Goal: Register for event/course

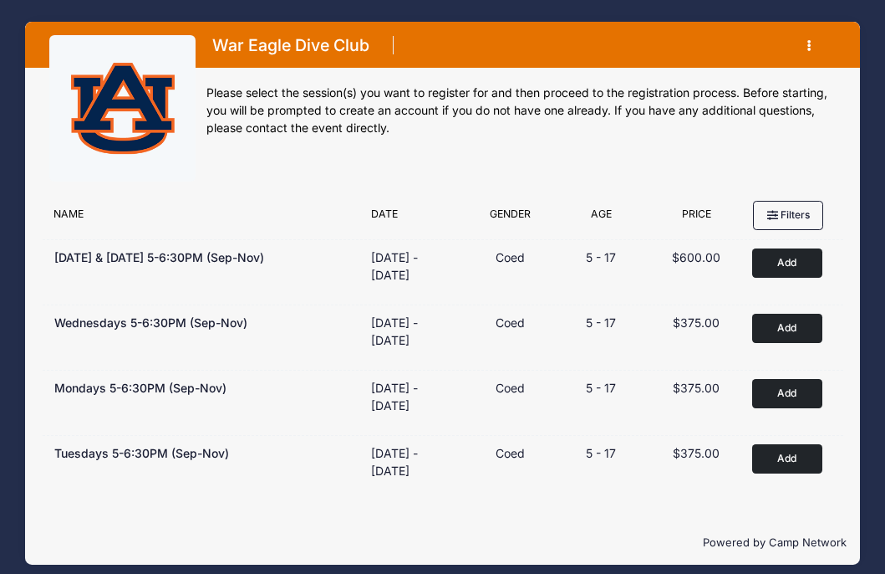
scroll to position [12, 0]
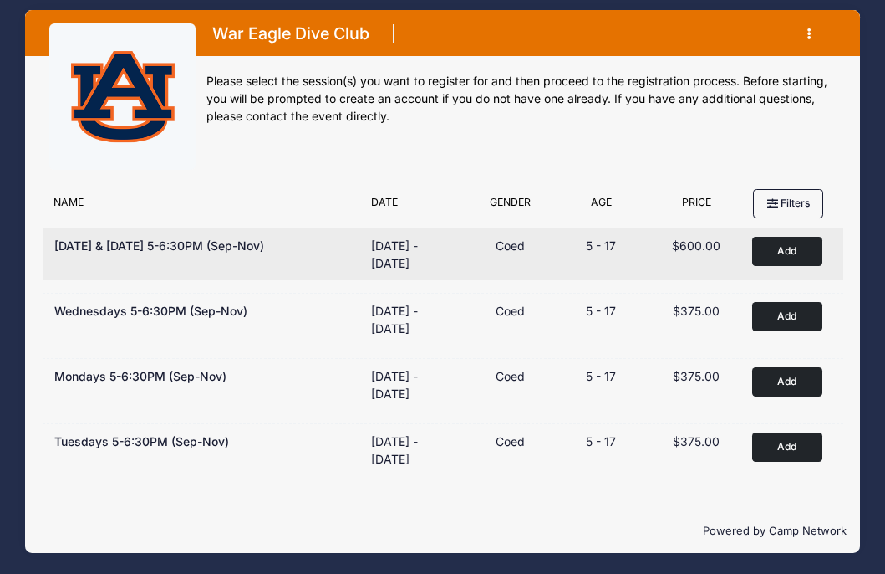
click at [780, 247] on button "Add to Cart" at bounding box center [787, 251] width 70 height 29
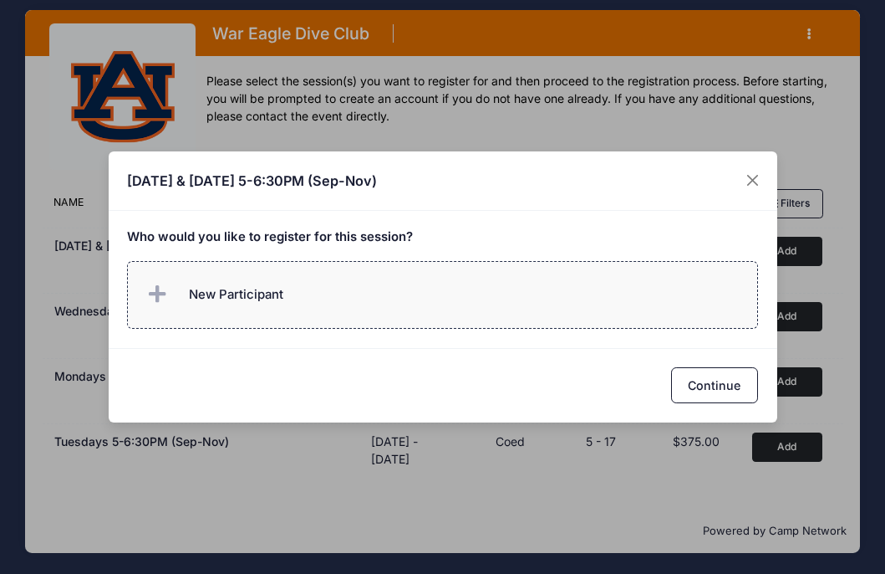
click at [246, 294] on span "New Participant" at bounding box center [236, 294] width 94 height 18
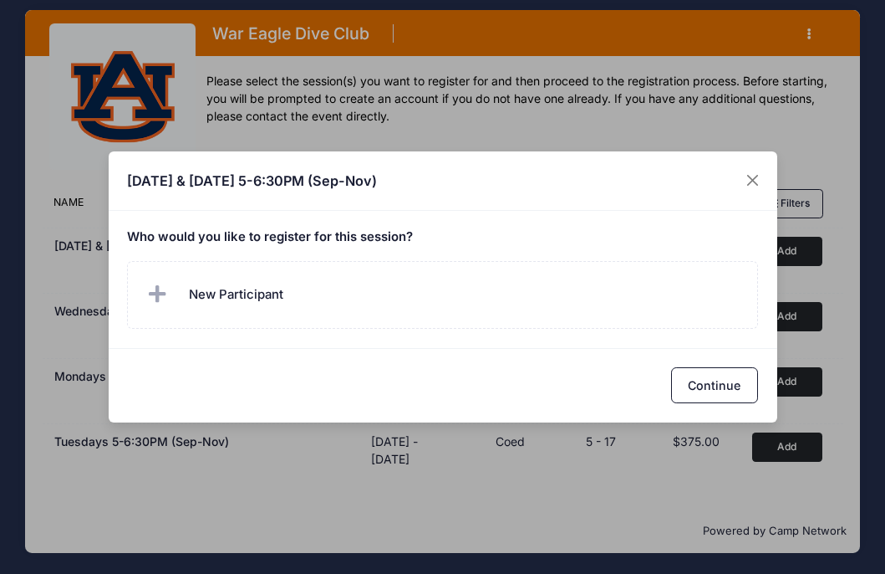
click at [320, 239] on h5 "Who would you like to register for this session?" at bounding box center [442, 237] width 631 height 15
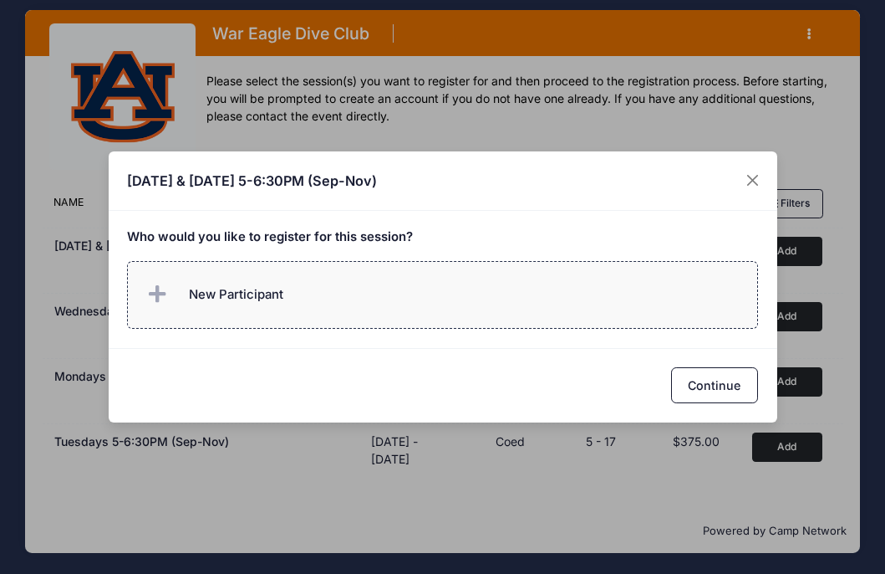
click at [293, 293] on label "New Participant" at bounding box center [442, 295] width 631 height 68
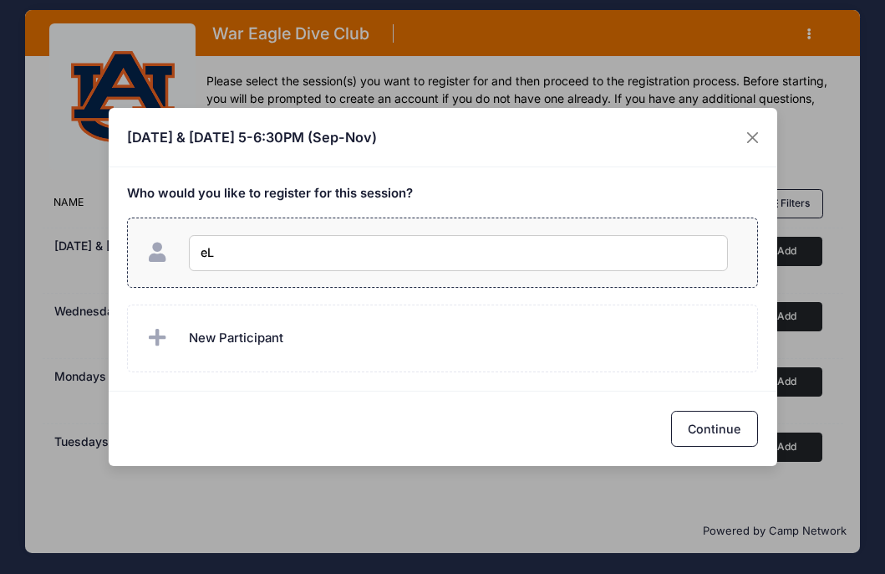
type input "e"
type input "ELLA JARVIS"
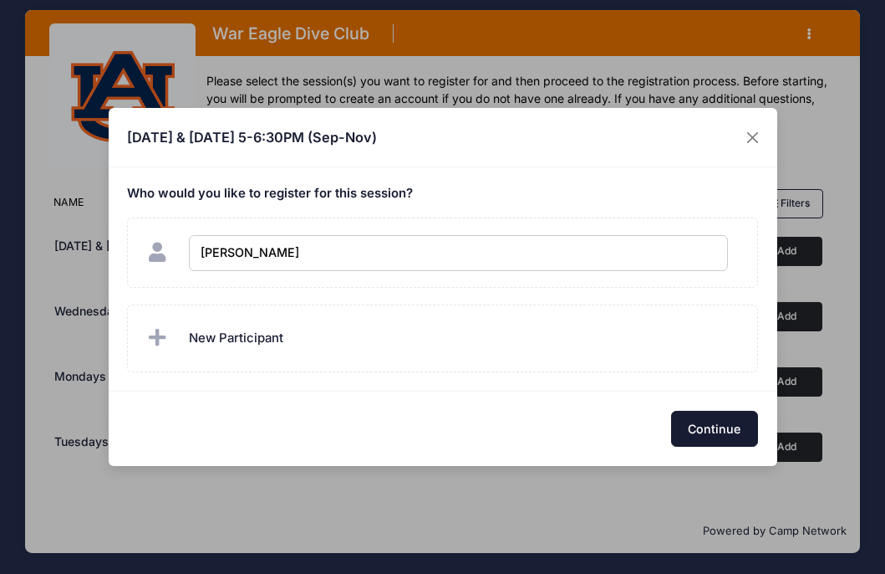
checkbox input "true"
click at [732, 434] on button "Continue" at bounding box center [714, 429] width 87 height 36
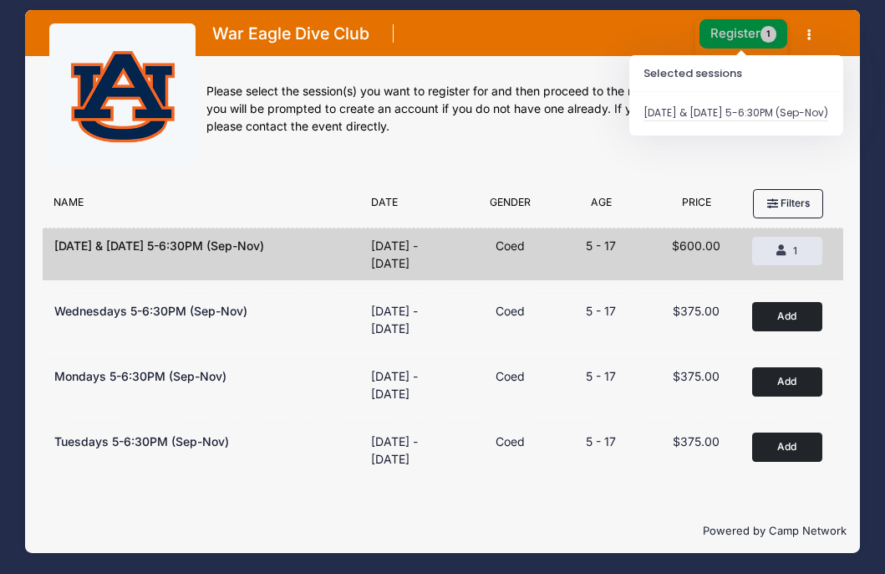
click at [737, 38] on button "Register 1" at bounding box center [744, 33] width 89 height 29
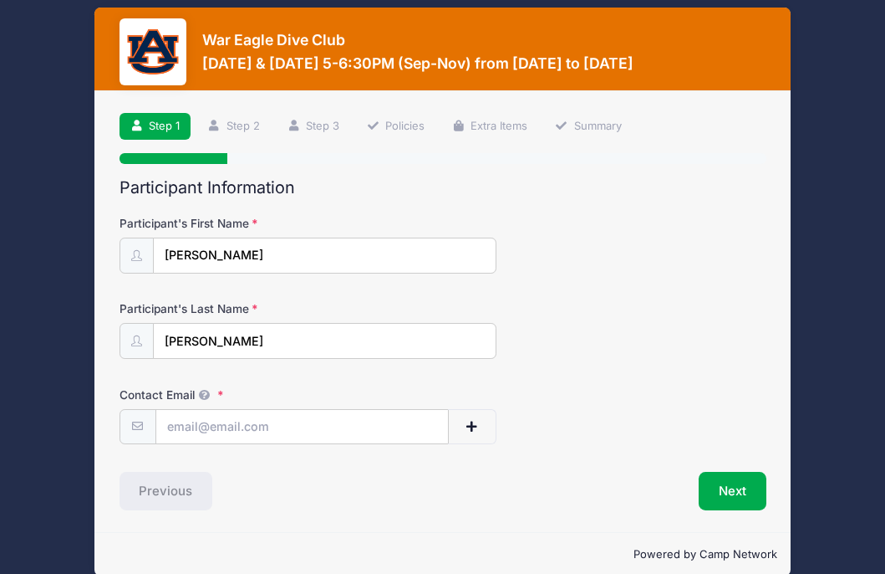
scroll to position [38, 0]
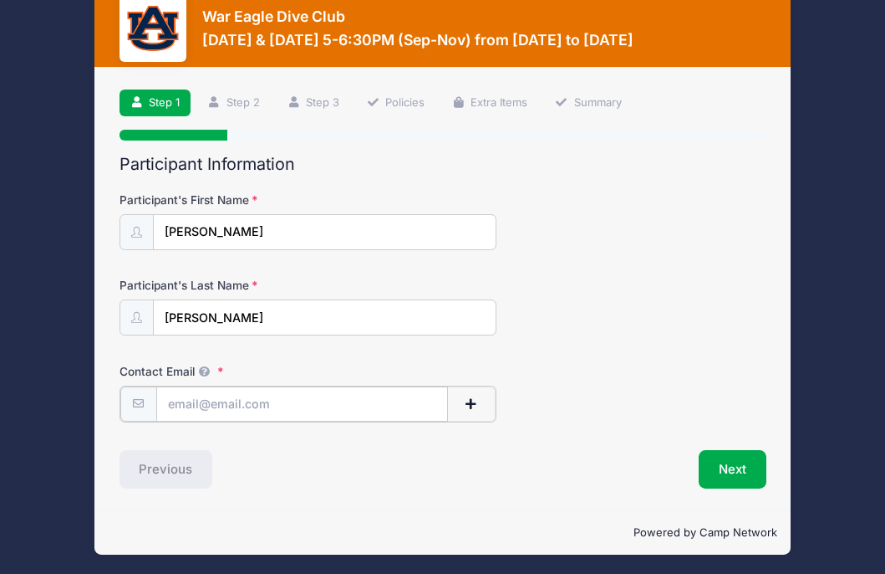
click at [181, 404] on input "Contact Email" at bounding box center [302, 404] width 292 height 36
type input "[EMAIL_ADDRESS][DOMAIN_NAME]"
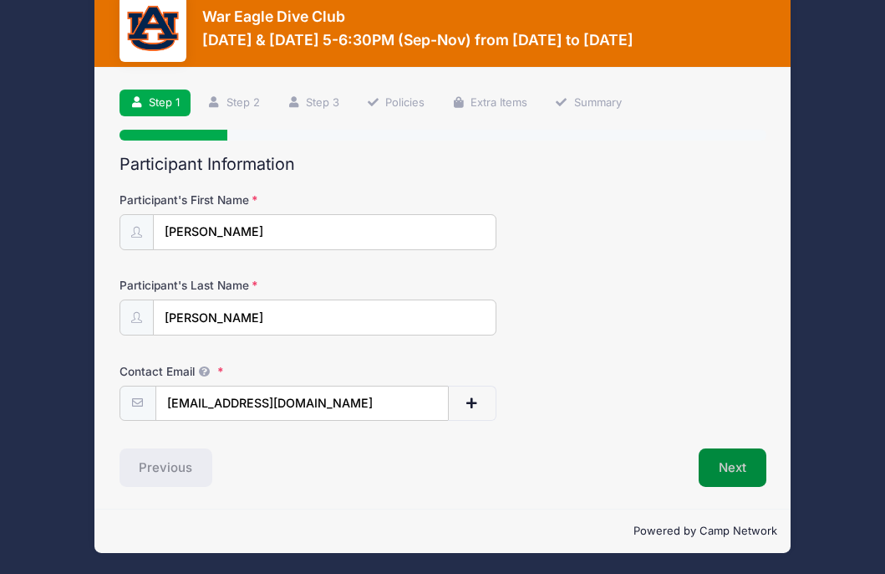
click at [725, 461] on button "Next" at bounding box center [733, 467] width 68 height 38
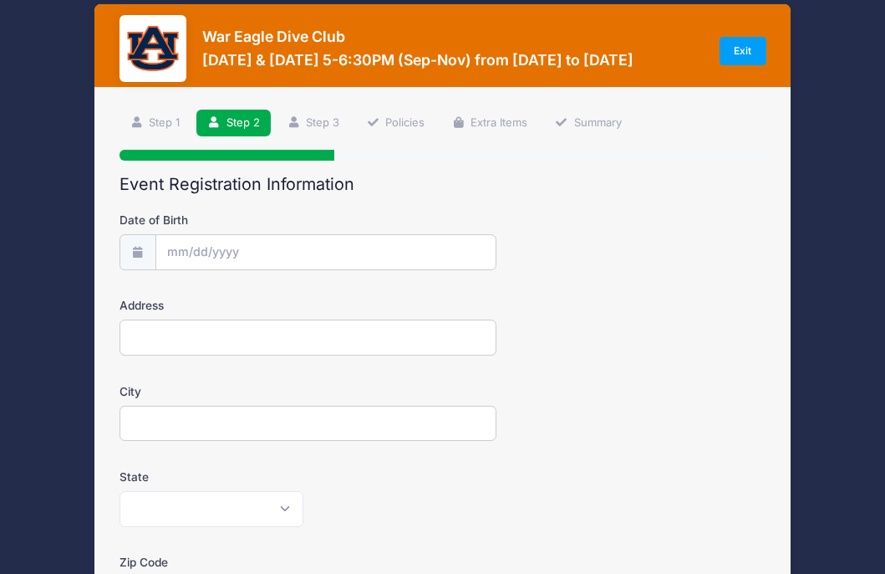
scroll to position [0, 0]
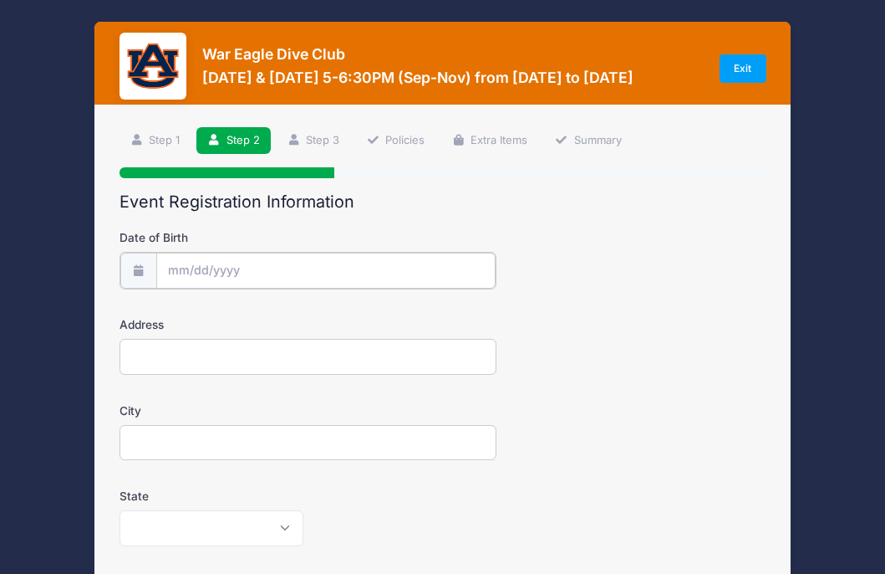
click at [179, 275] on body "Processing Request Please wait... Processing Request Please wait... Processing …" at bounding box center [442, 287] width 885 height 574
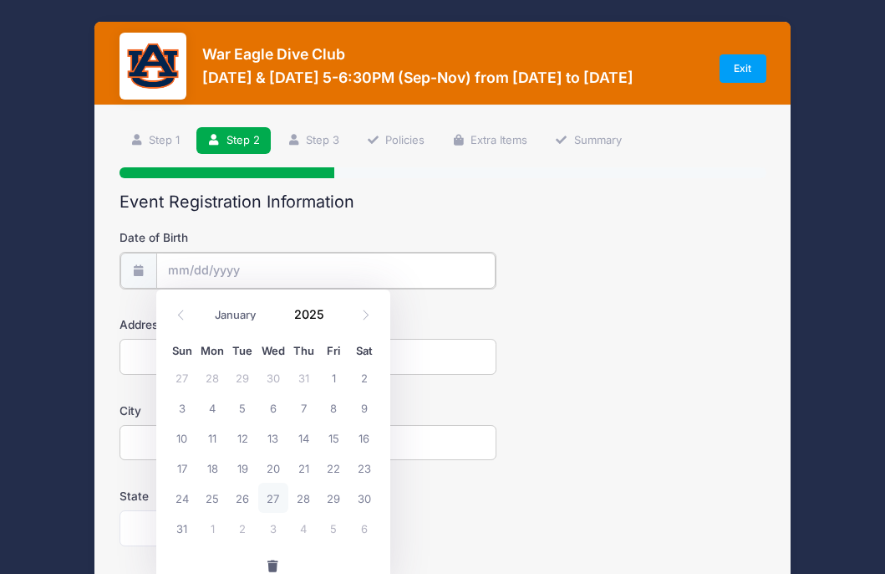
click at [190, 268] on input "Date of Birth" at bounding box center [325, 271] width 339 height 36
click at [334, 318] on span at bounding box center [335, 320] width 12 height 13
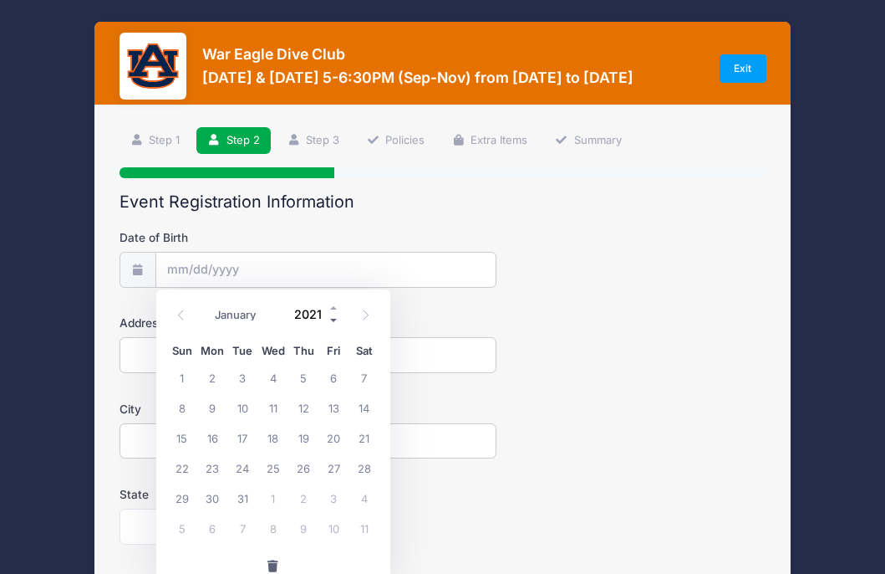
click at [334, 318] on span at bounding box center [335, 320] width 12 height 13
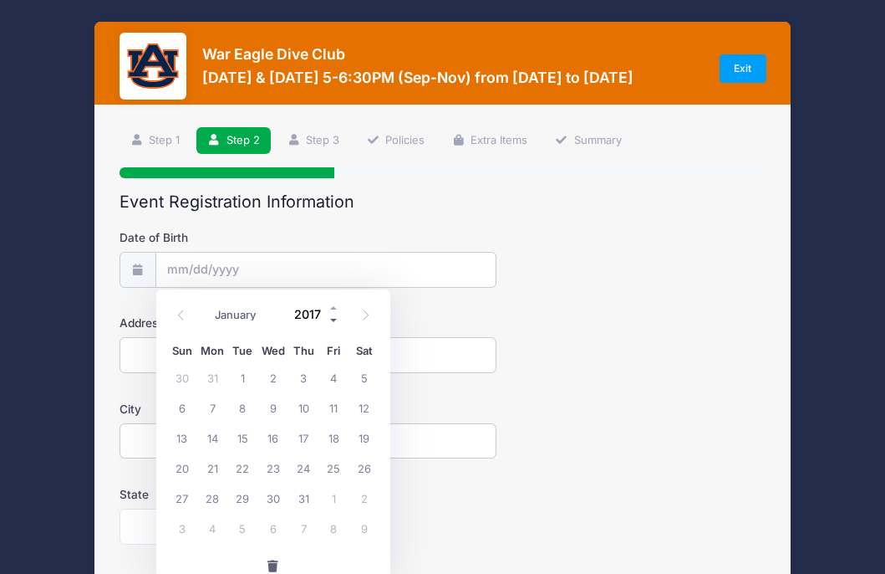
type input "2016"
click at [370, 315] on span at bounding box center [366, 314] width 28 height 28
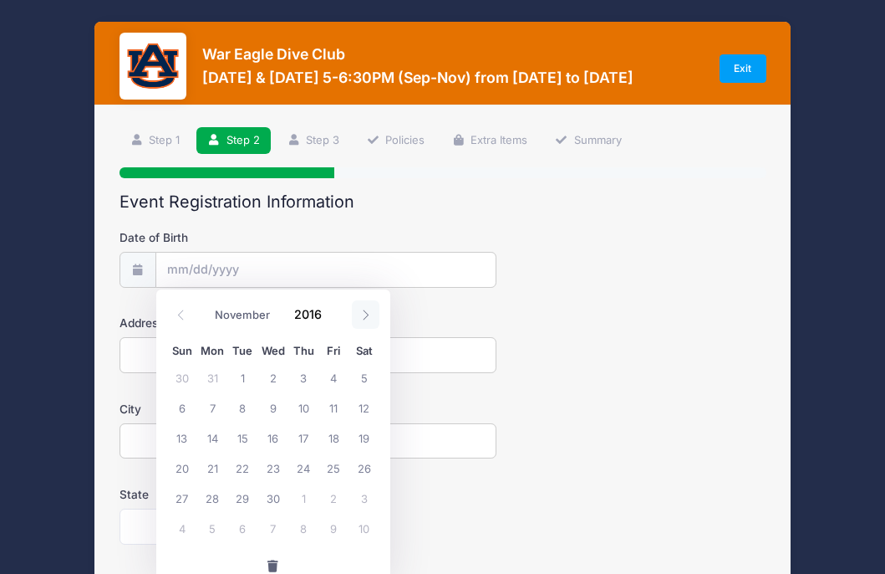
select select "11"
click at [334, 406] on span "9" at bounding box center [334, 407] width 30 height 30
type input "[DATE]"
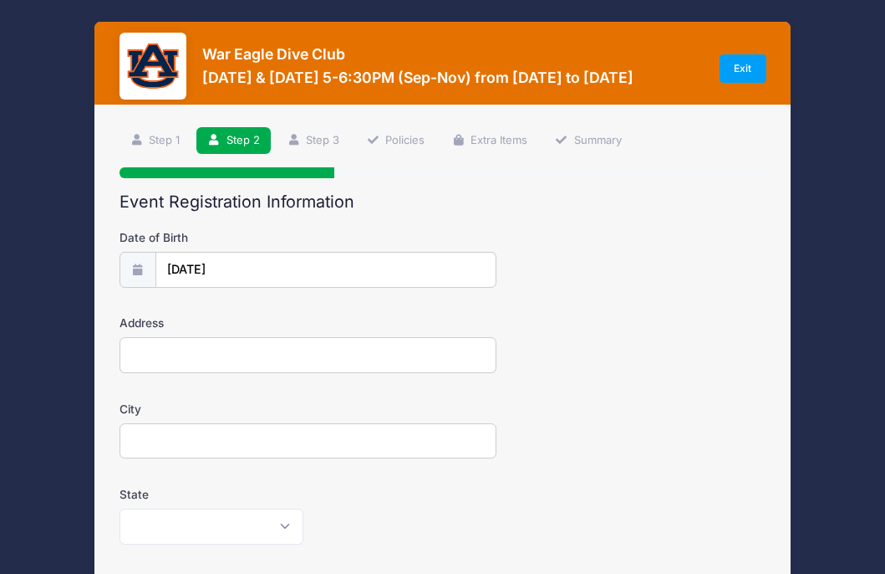
click at [149, 352] on input "Address" at bounding box center [309, 355] width 378 height 36
type input "2477 [PERSON_NAME]"
type input "AUBURN"
select select "AL"
type input "36832"
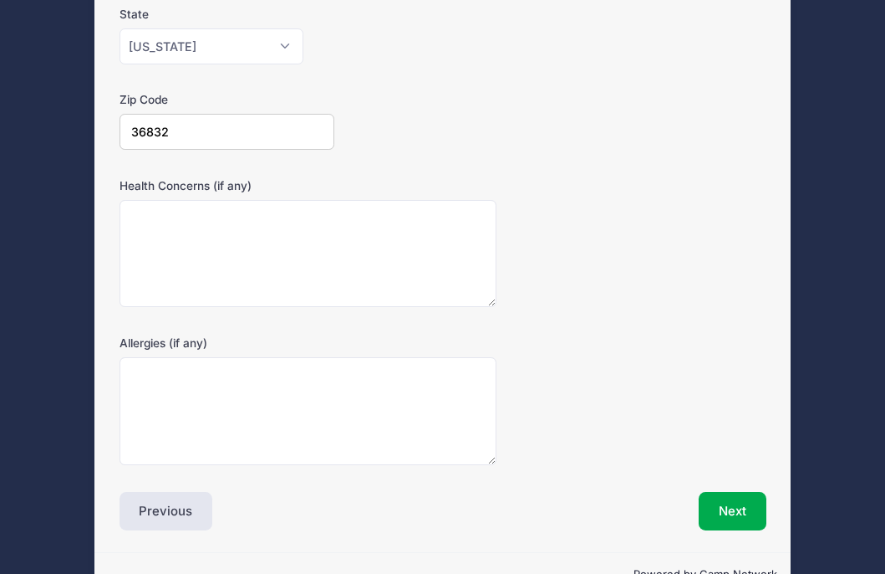
scroll to position [523, 0]
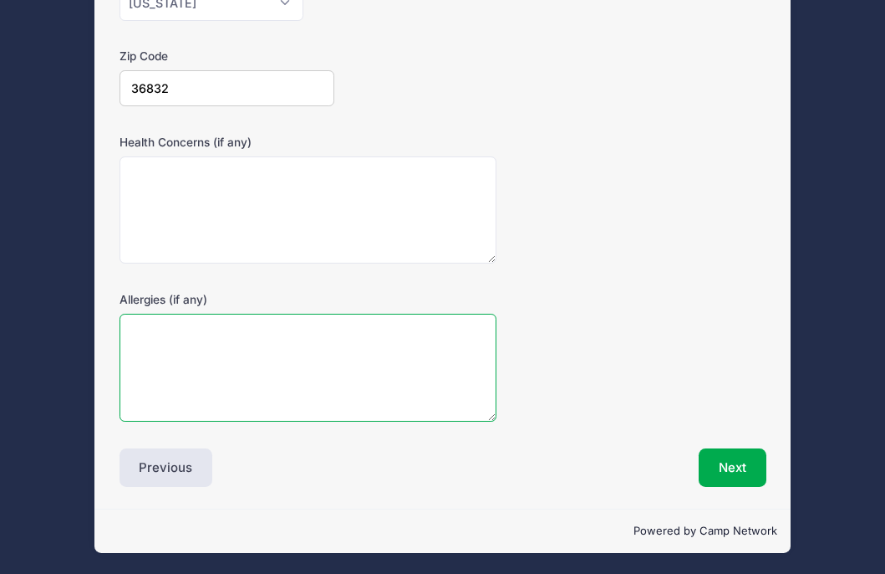
click at [217, 340] on textarea "Allergies (if any)" at bounding box center [309, 368] width 378 height 108
type textarea "T"
type textarea "POLLEN"
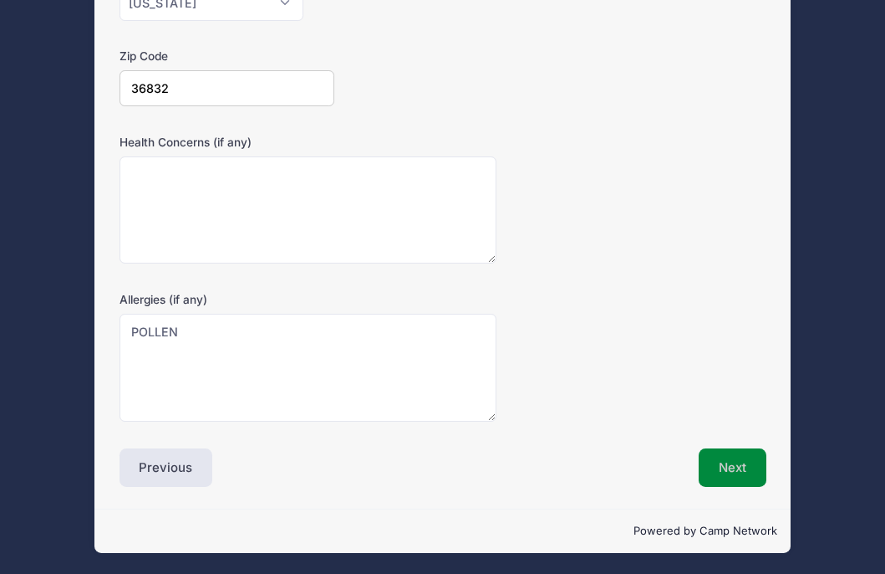
click at [761, 461] on button "Next" at bounding box center [733, 467] width 68 height 38
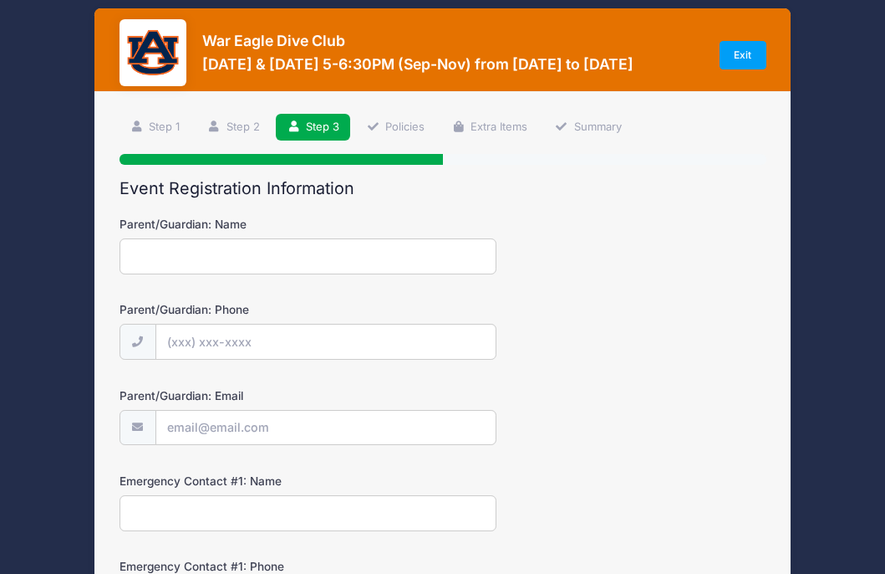
scroll to position [0, 0]
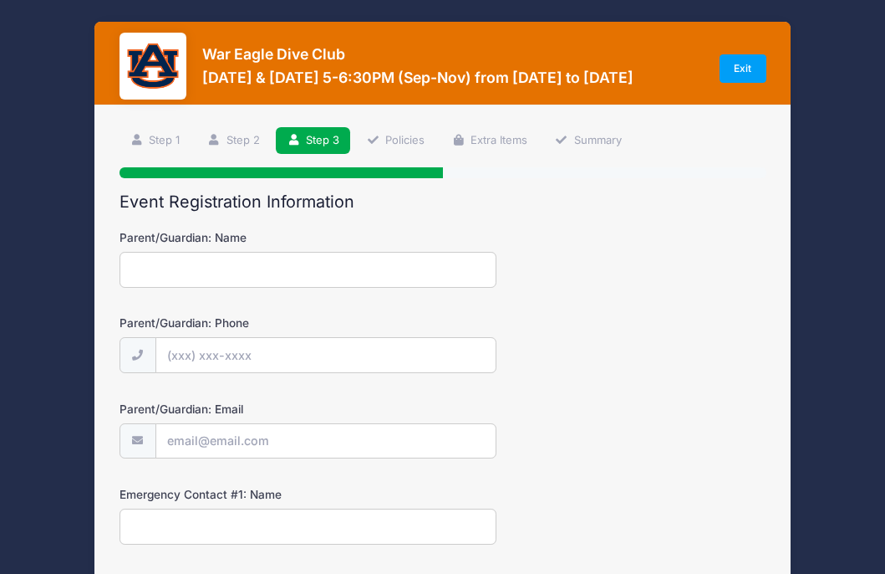
click at [272, 273] on input "Parent/Guardian: Name" at bounding box center [309, 270] width 378 height 36
type input "[PERSON_NAME]"
click at [191, 356] on input "Parent/Guardian: Phone" at bounding box center [325, 356] width 339 height 36
type input "[PHONE_NUMBER]"
click at [227, 438] on input "Parent/Guardian: Email" at bounding box center [325, 442] width 339 height 36
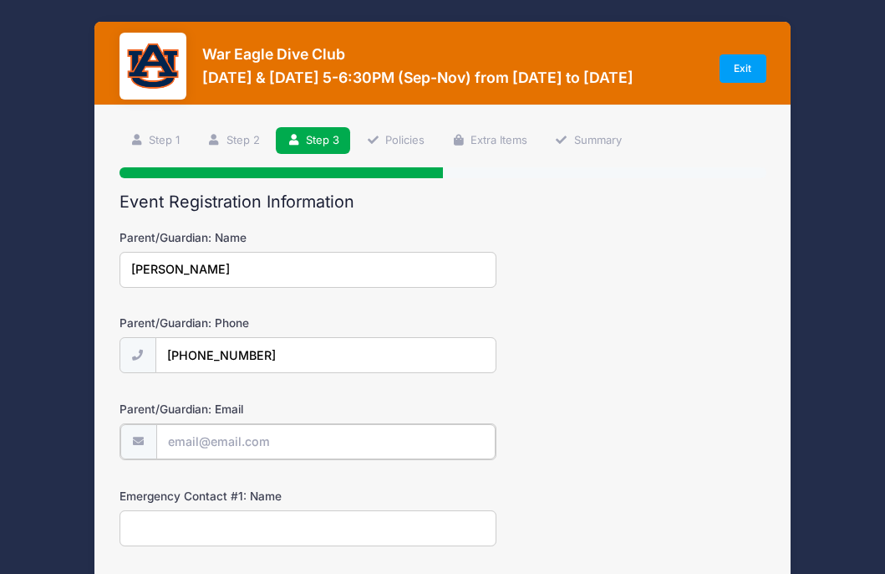
type input "[EMAIL_ADDRESS][DOMAIN_NAME]"
click at [214, 527] on input "Emergency Contact #1: Name" at bounding box center [309, 526] width 378 height 36
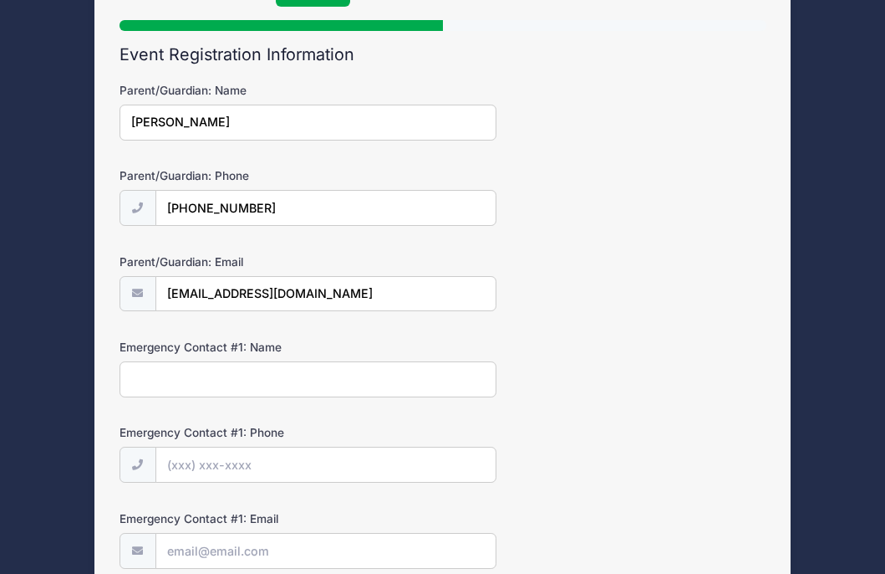
scroll to position [186, 0]
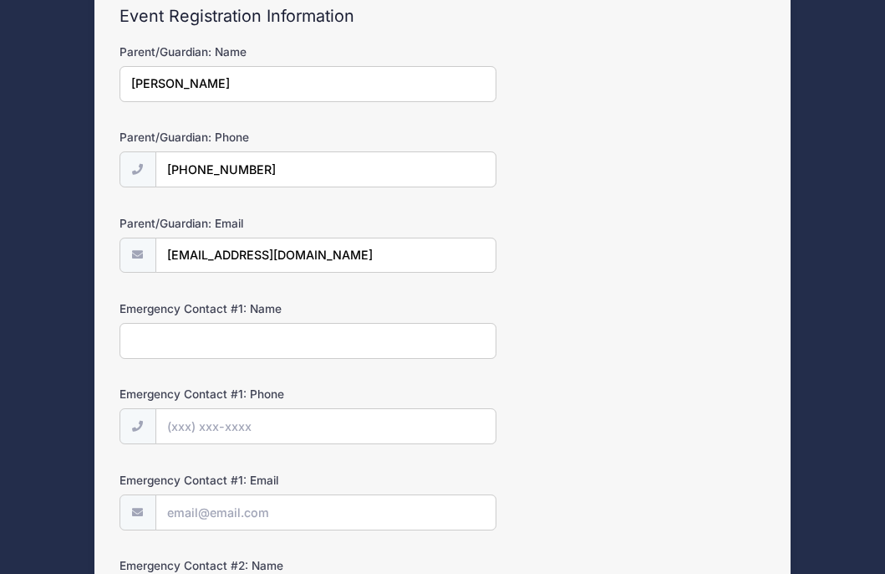
click at [156, 339] on input "Emergency Contact #1: Name" at bounding box center [309, 341] width 378 height 36
click at [599, 360] on form "Parent/Guardian: Name [PERSON_NAME] Parent/Guardian: Phone [PHONE_NUMBER] Paren…" at bounding box center [443, 414] width 647 height 743
click at [155, 346] on input "Emergency Contact #1: Name" at bounding box center [309, 341] width 378 height 36
click at [526, 379] on form "Parent/Guardian: Name [PERSON_NAME] Parent/Guardian: Phone [PHONE_NUMBER] Paren…" at bounding box center [443, 414] width 647 height 743
click at [166, 344] on input "Emergency Contact #1: Name" at bounding box center [309, 341] width 378 height 36
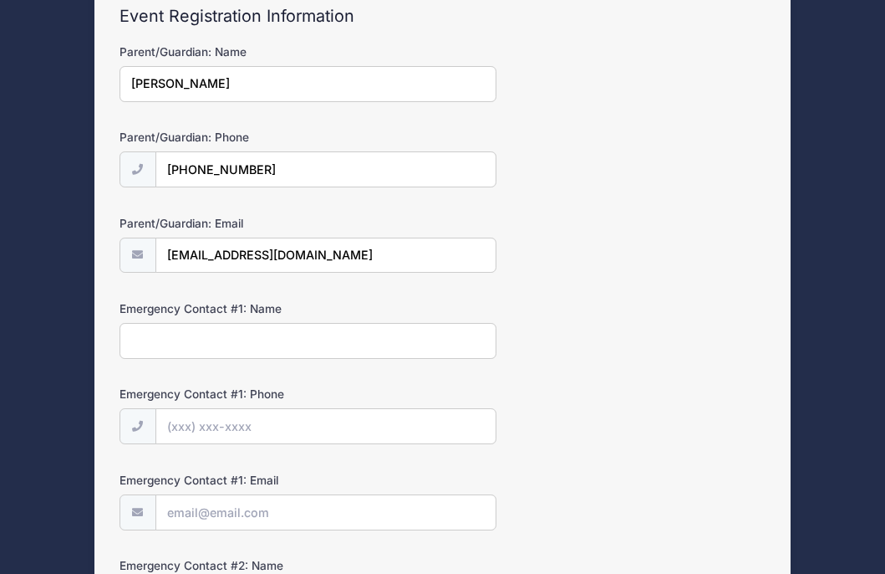
type input "L"
type input "[PERSON_NAME]"
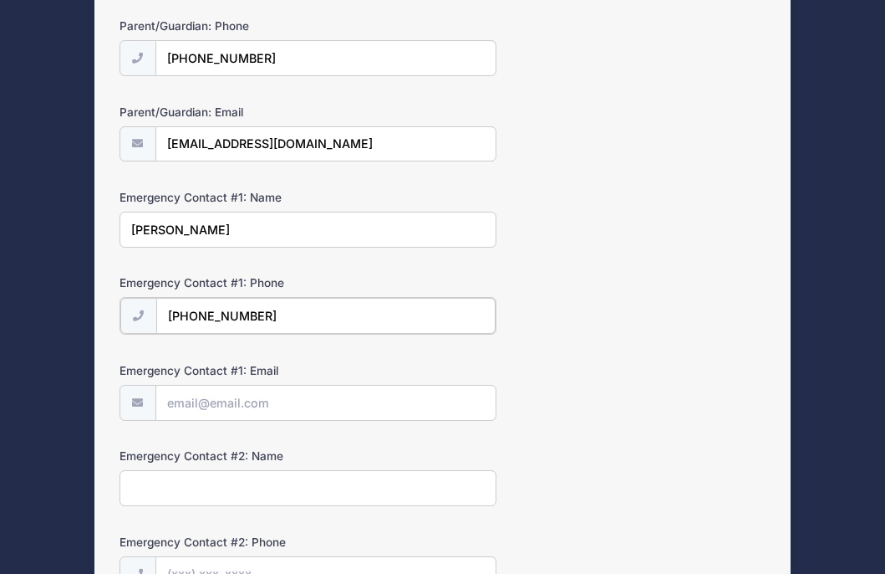
scroll to position [334, 0]
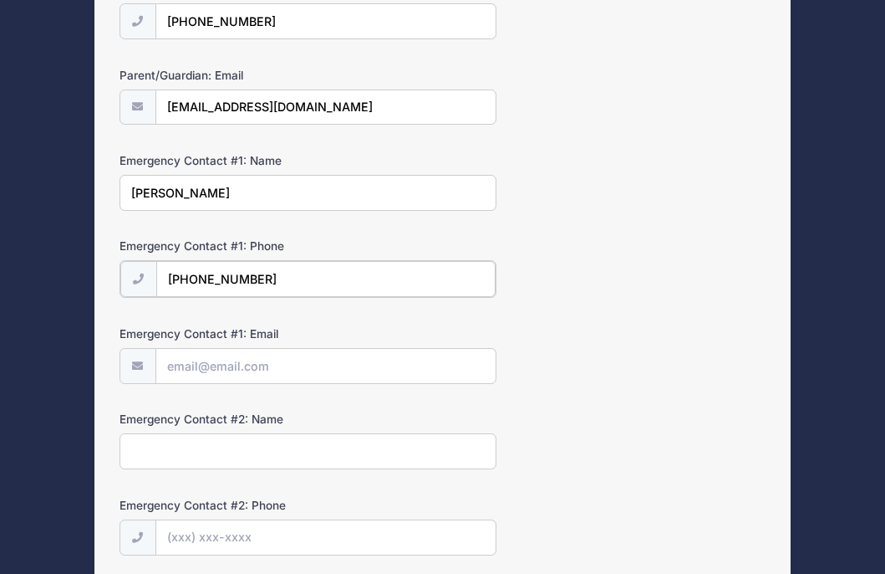
type input "[PHONE_NUMBER]"
click at [196, 358] on input "Emergency Contact #1: Email" at bounding box center [325, 365] width 339 height 36
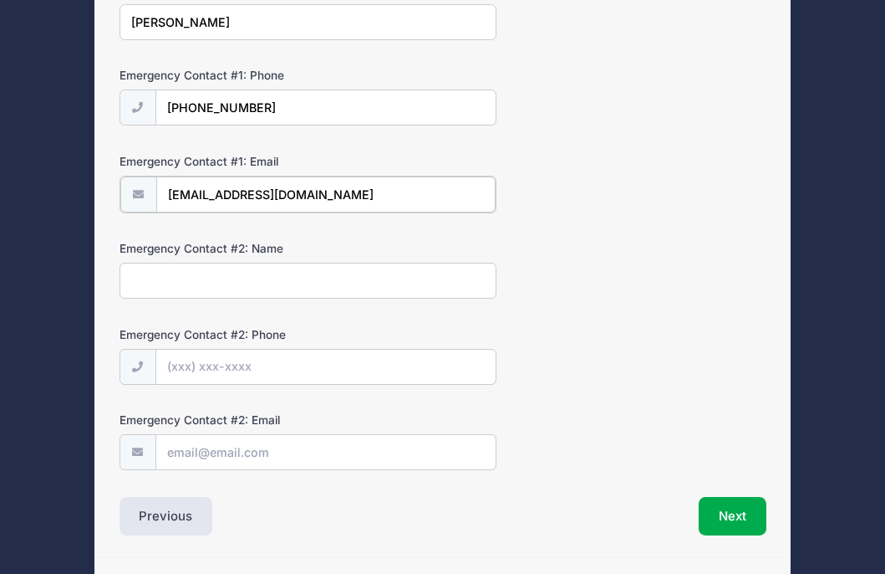
scroll to position [517, 0]
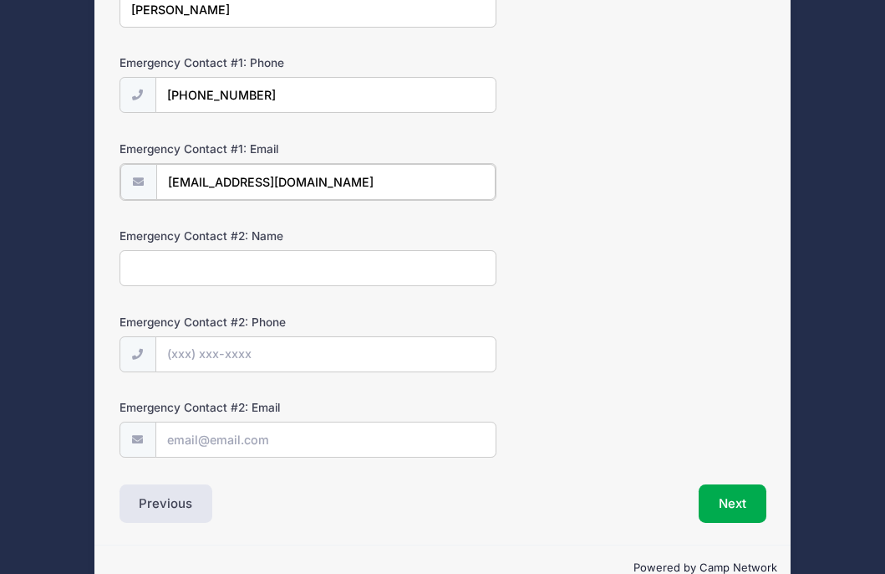
type input "[EMAIL_ADDRESS][DOMAIN_NAME]"
click at [200, 268] on input "Emergency Contact #2: Name" at bounding box center [309, 266] width 378 height 36
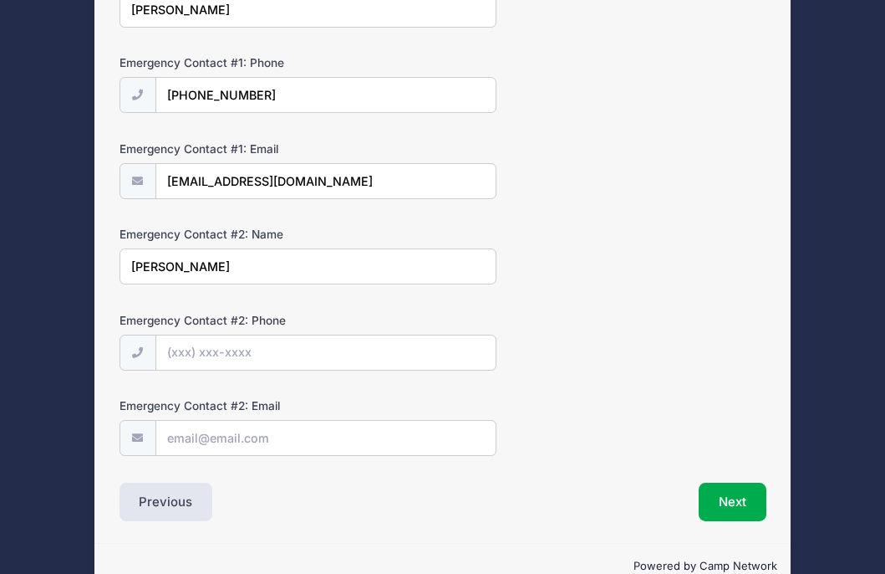
type input "[PERSON_NAME]"
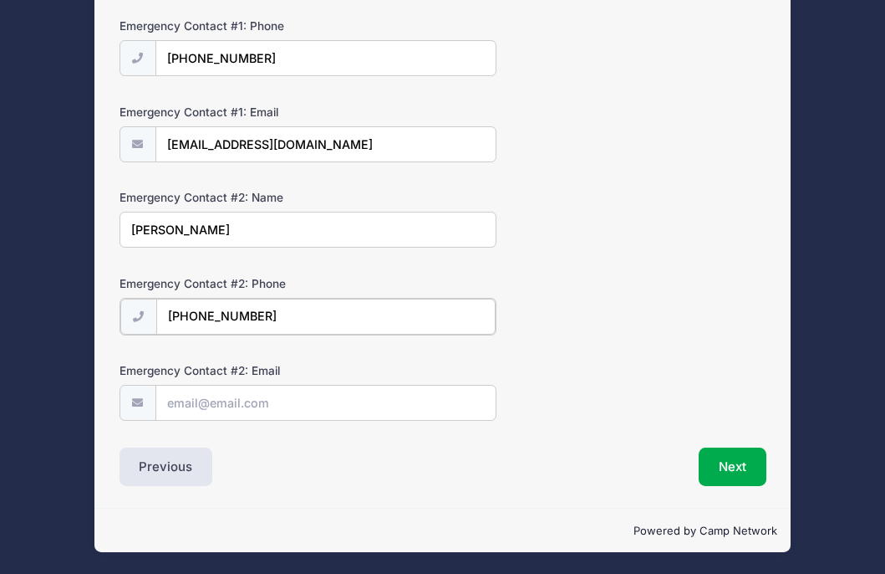
type input "[PHONE_NUMBER]"
click at [203, 405] on input "Emergency Contact #2: Email" at bounding box center [325, 402] width 339 height 36
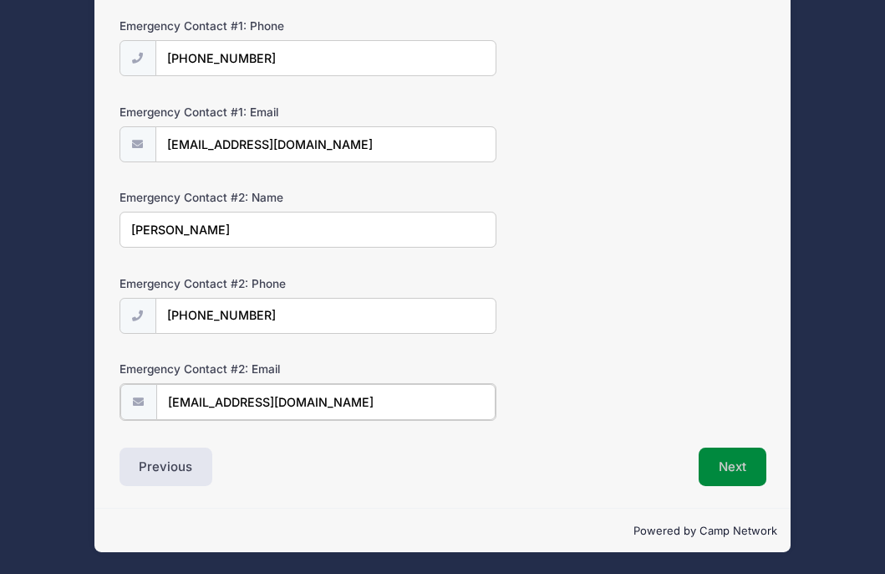
type input "[EMAIL_ADDRESS][DOMAIN_NAME]"
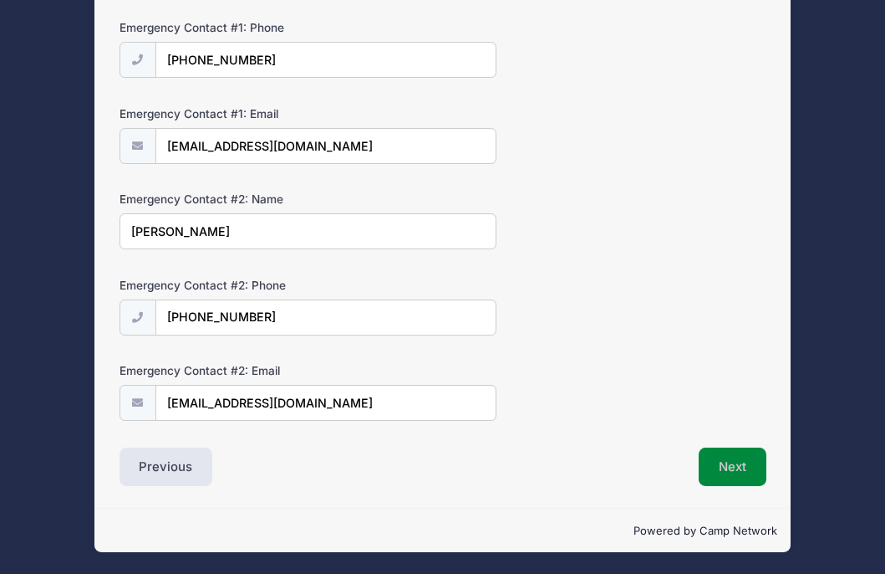
click at [734, 463] on button "Next" at bounding box center [733, 466] width 68 height 38
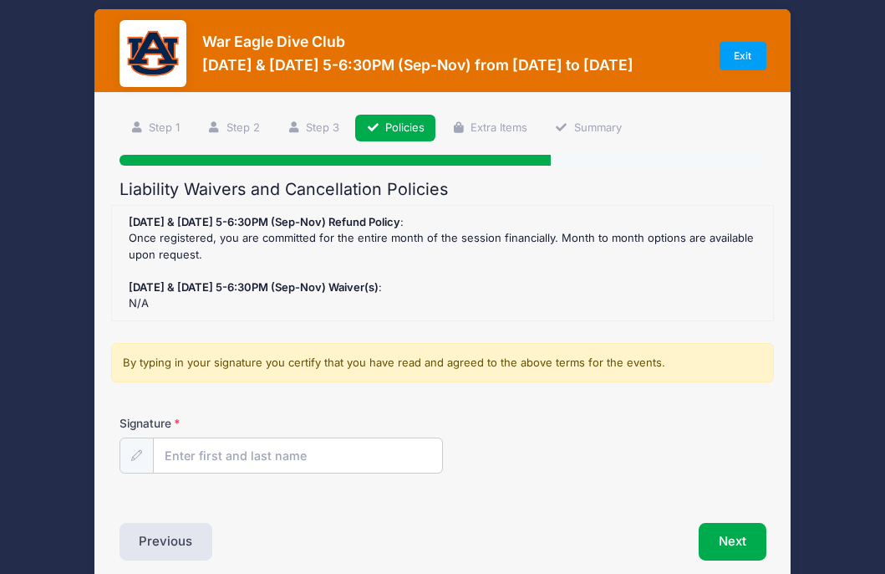
scroll to position [0, 0]
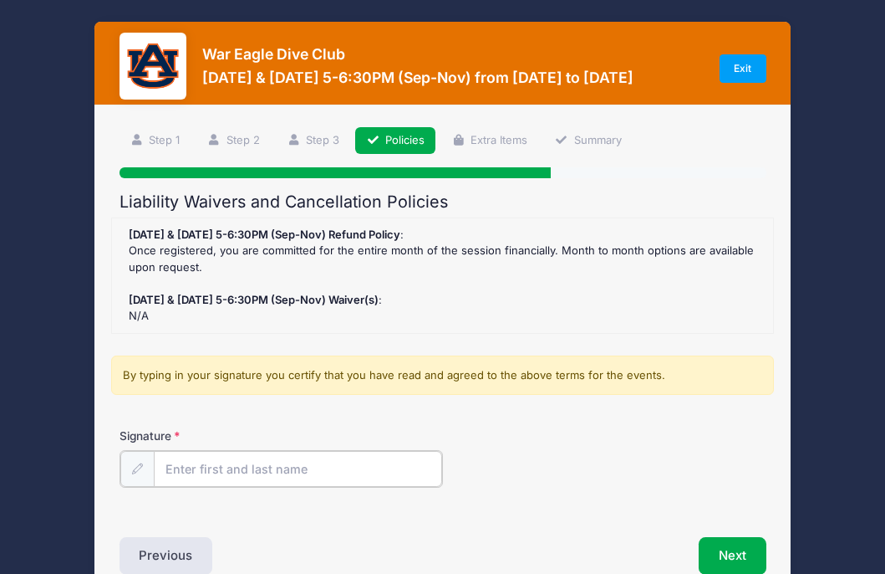
click at [232, 471] on input "Signature" at bounding box center [298, 469] width 288 height 36
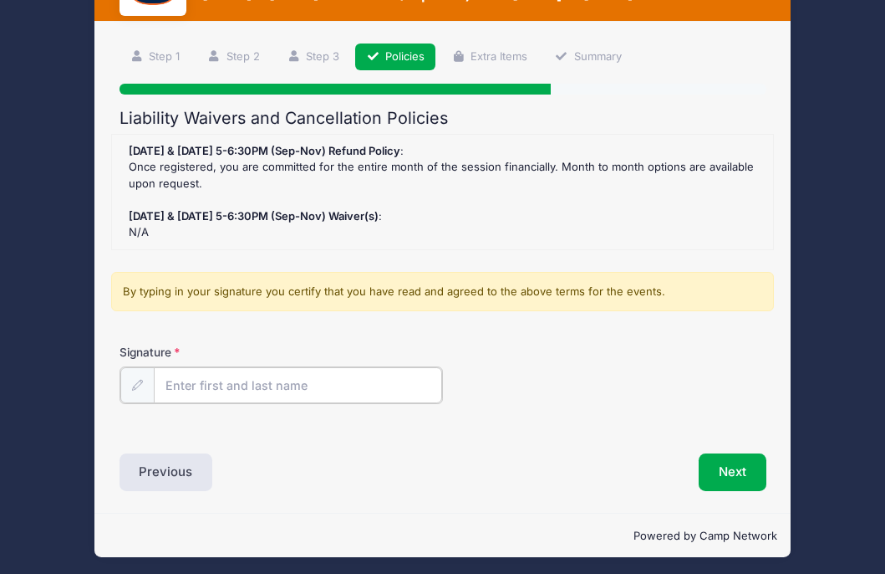
scroll to position [89, 0]
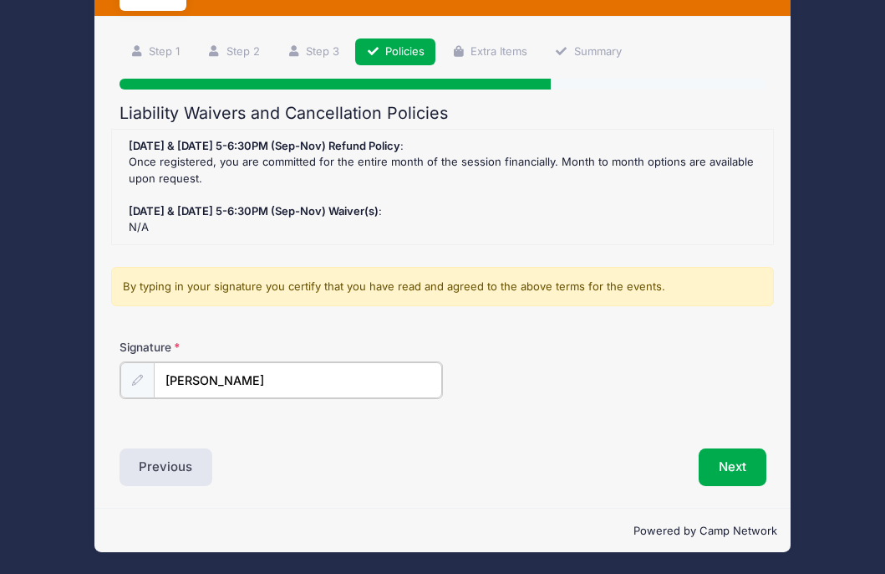
type input "[PERSON_NAME]"
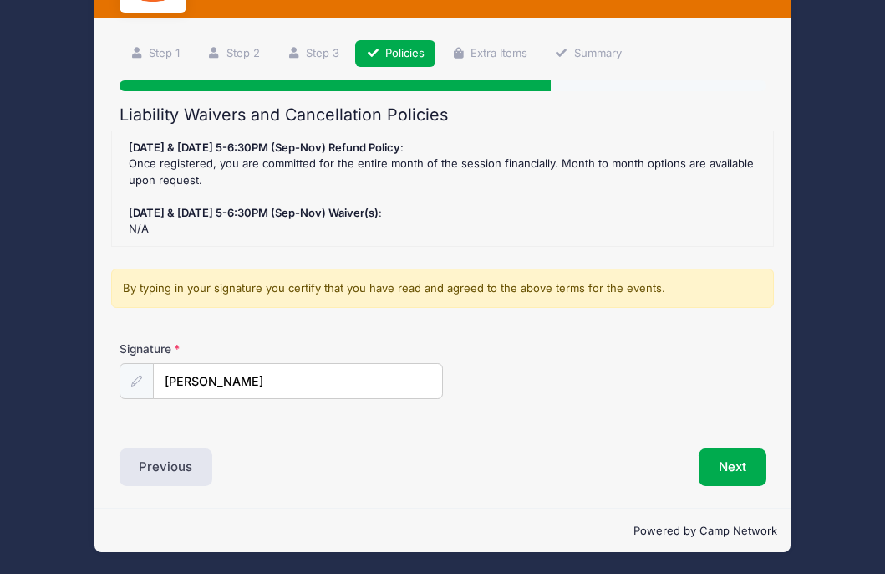
click at [583, 369] on div "Signature [PERSON_NAME]" at bounding box center [443, 369] width 647 height 59
click at [723, 456] on button "Next" at bounding box center [733, 467] width 68 height 38
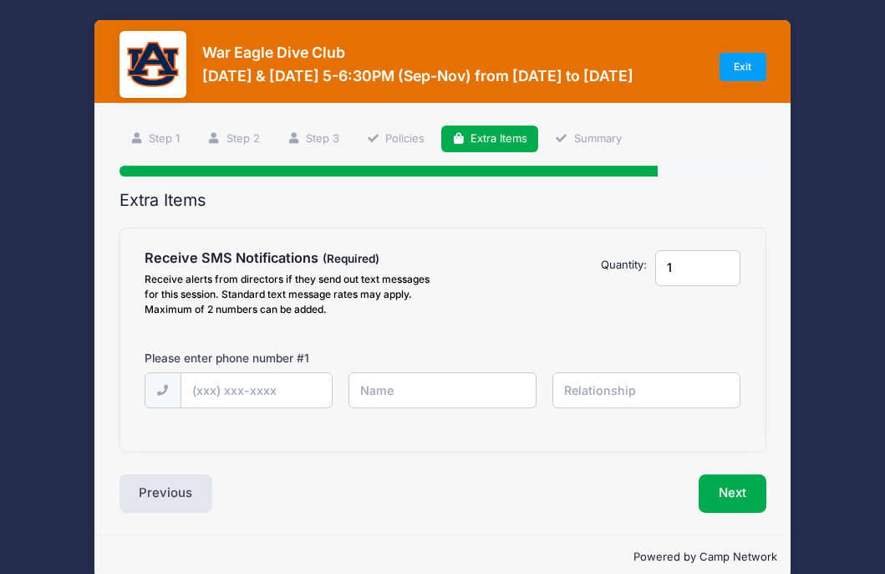
scroll to position [0, 0]
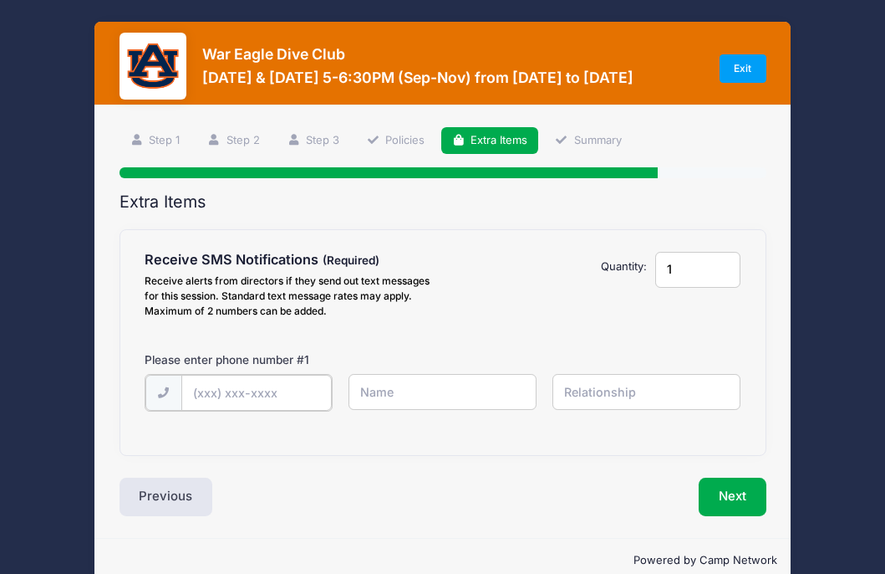
click at [0, 0] on input "text" at bounding box center [0, 0] width 0 height 0
type input "[PHONE_NUMBER]"
click at [0, 0] on input "text" at bounding box center [0, 0] width 0 height 0
type input "[PERSON_NAME]"
type input "c"
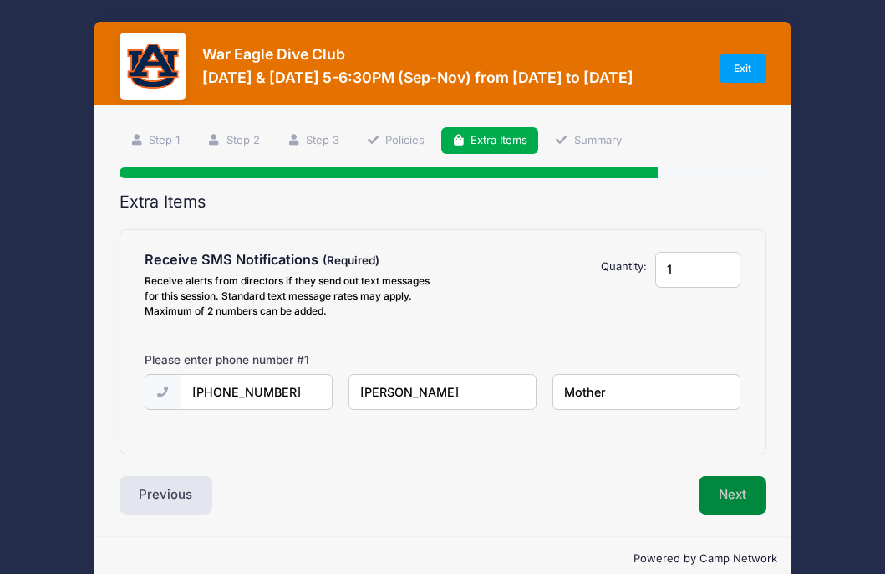
type input "Mother"
click at [721, 498] on button "Next" at bounding box center [733, 495] width 68 height 38
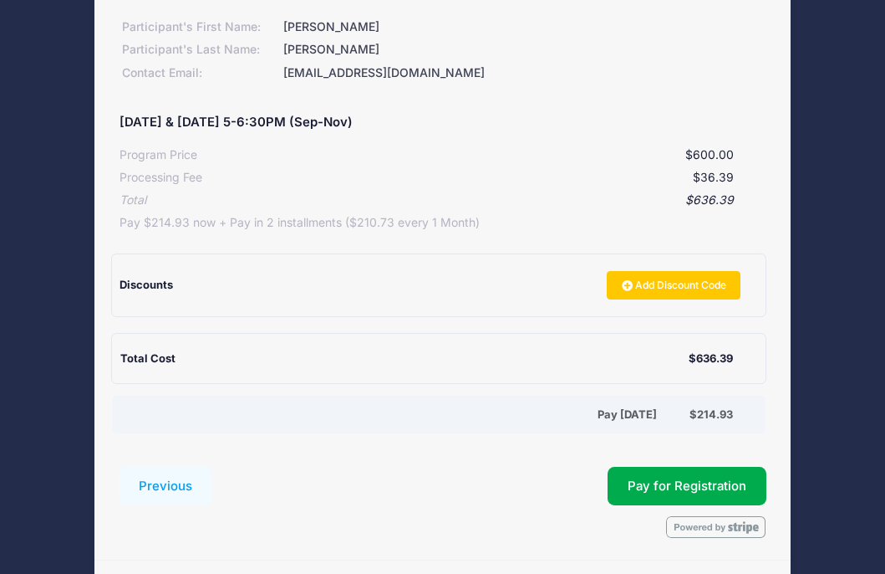
scroll to position [292, 0]
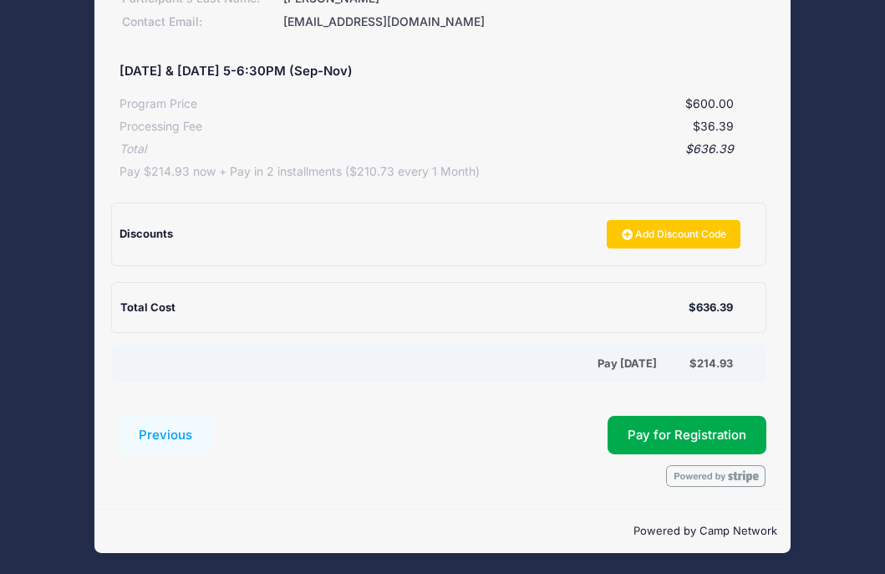
click at [707, 317] on div "Total Cost $636.39" at bounding box center [439, 307] width 656 height 51
